Goal: Task Accomplishment & Management: Manage account settings

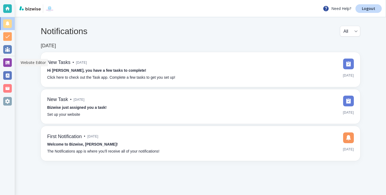
click at [10, 64] on div at bounding box center [7, 62] width 9 height 9
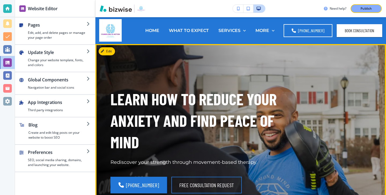
click at [185, 160] on div "TRUSTED THERAPY SERVICES ACROSS [GEOGRAPHIC_DATA] Rediscover your strength thro…" at bounding box center [207, 149] width 192 height 123
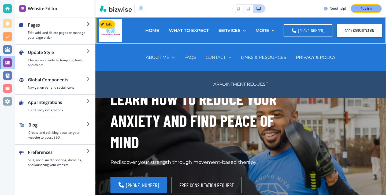
click at [218, 58] on p "CONTACT" at bounding box center [216, 57] width 20 height 6
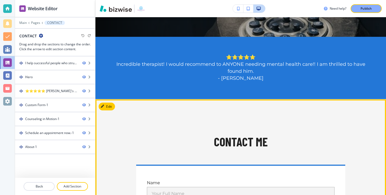
scroll to position [278, 0]
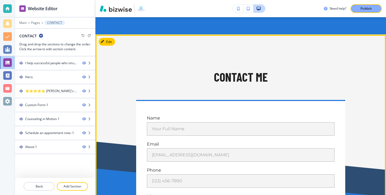
click at [113, 43] on button "Edit" at bounding box center [107, 42] width 16 height 8
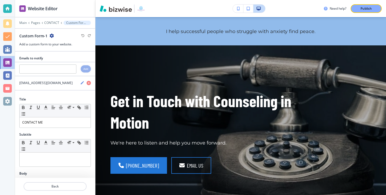
scroll to position [0, 0]
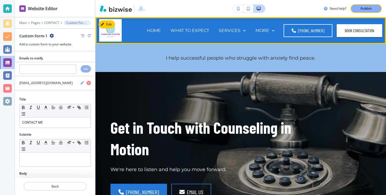
click at [158, 34] on div "HOME" at bounding box center [154, 30] width 24 height 21
click at [159, 33] on p "HOME" at bounding box center [154, 30] width 14 height 6
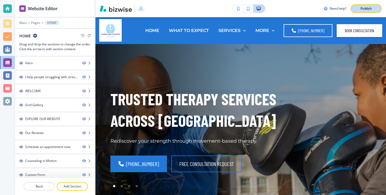
click at [368, 10] on p "Publish" at bounding box center [366, 8] width 11 height 5
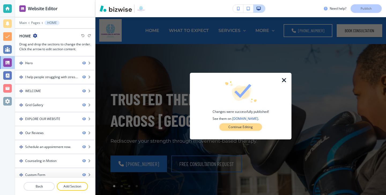
click at [257, 127] on button "Continue Editing" at bounding box center [241, 127] width 43 height 8
